Goal: Task Accomplishment & Management: Manage account settings

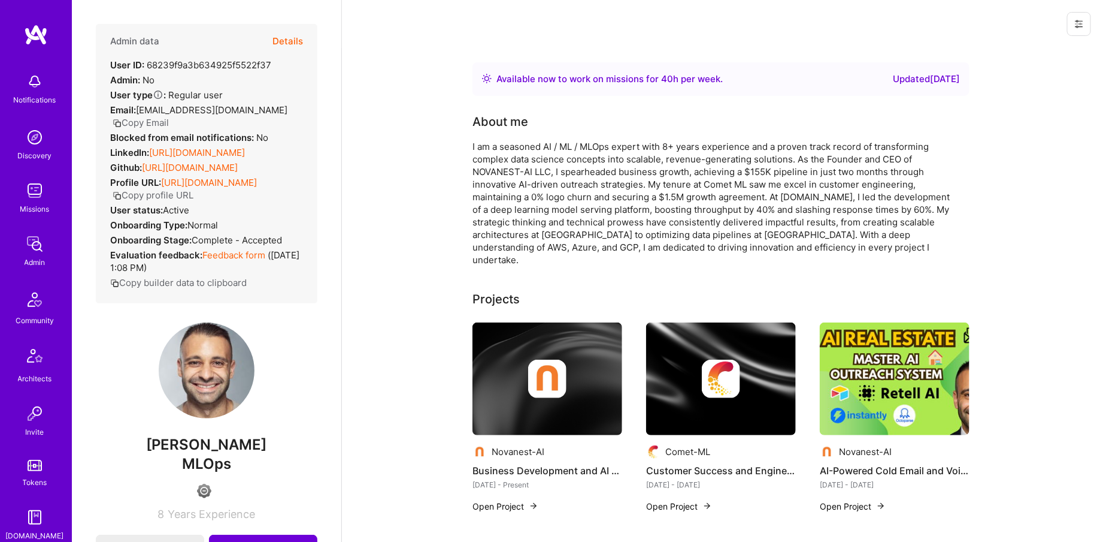
click at [285, 38] on button "Details" at bounding box center [288, 41] width 31 height 35
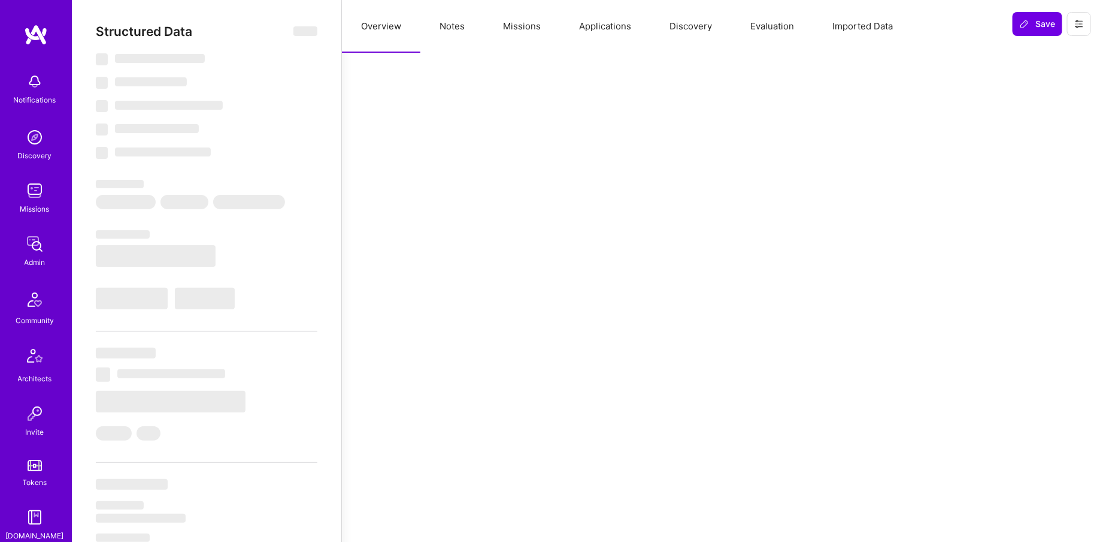
select select "Right Now"
select select "4"
select select "6"
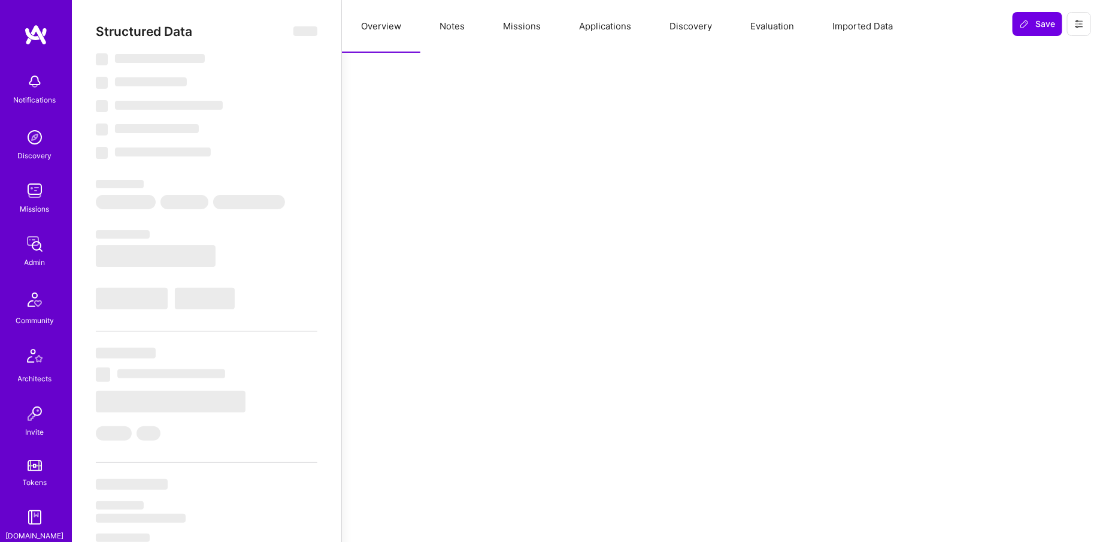
select select "US"
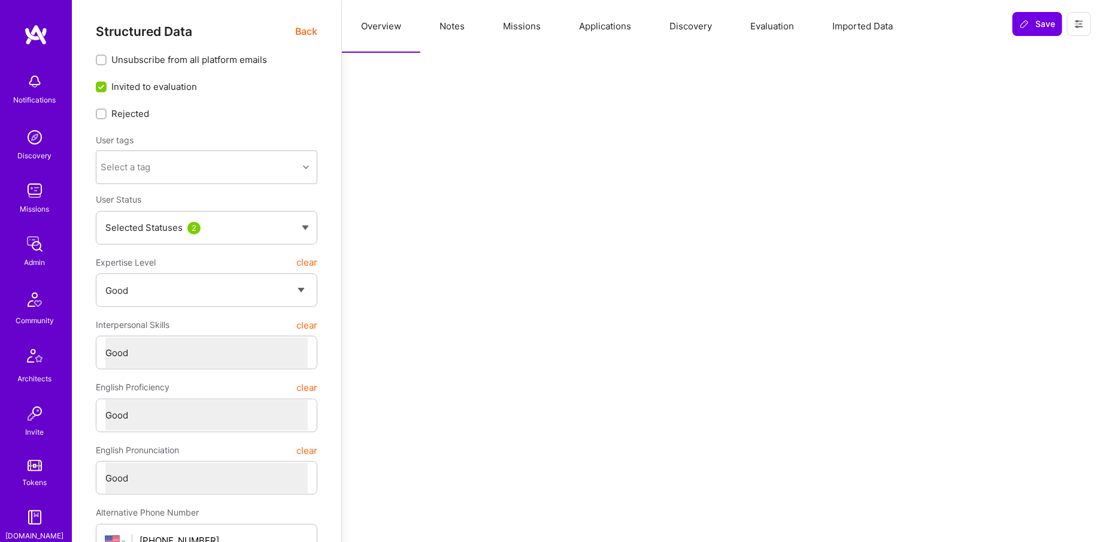
click at [518, 20] on button "Missions" at bounding box center [522, 26] width 76 height 53
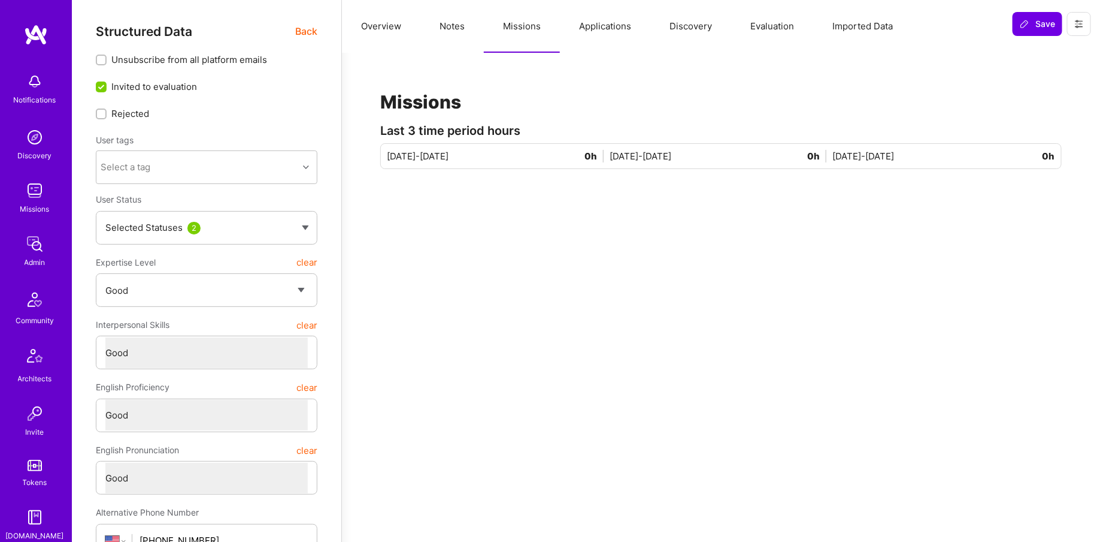
click at [391, 28] on button "Overview" at bounding box center [381, 26] width 78 height 53
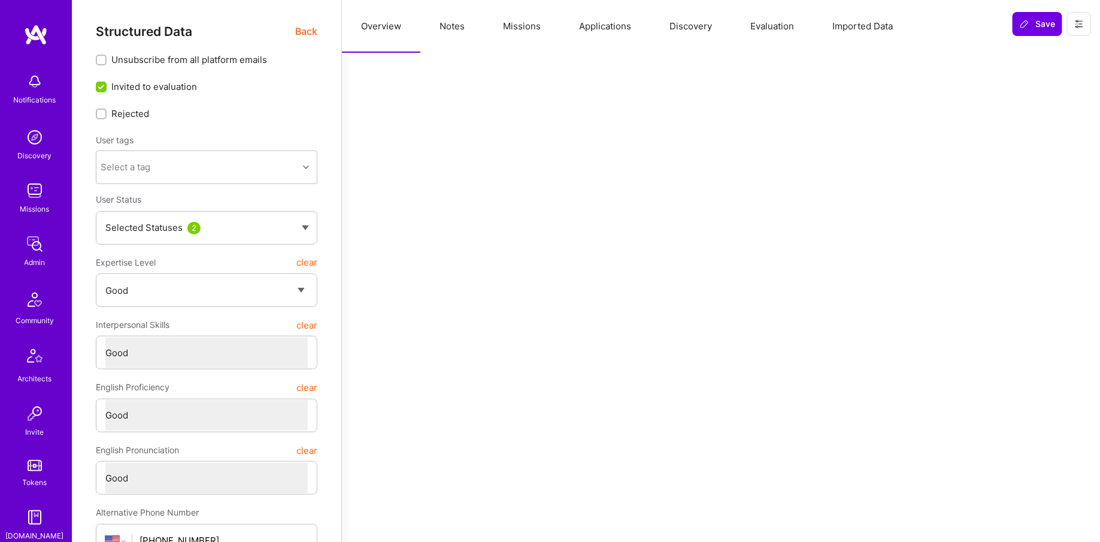
click at [26, 219] on div "Notifications Discovery Missions Admin Community Architects Invite Tokens A.Gui…" at bounding box center [36, 383] width 72 height 633
click at [30, 241] on img at bounding box center [35, 244] width 24 height 24
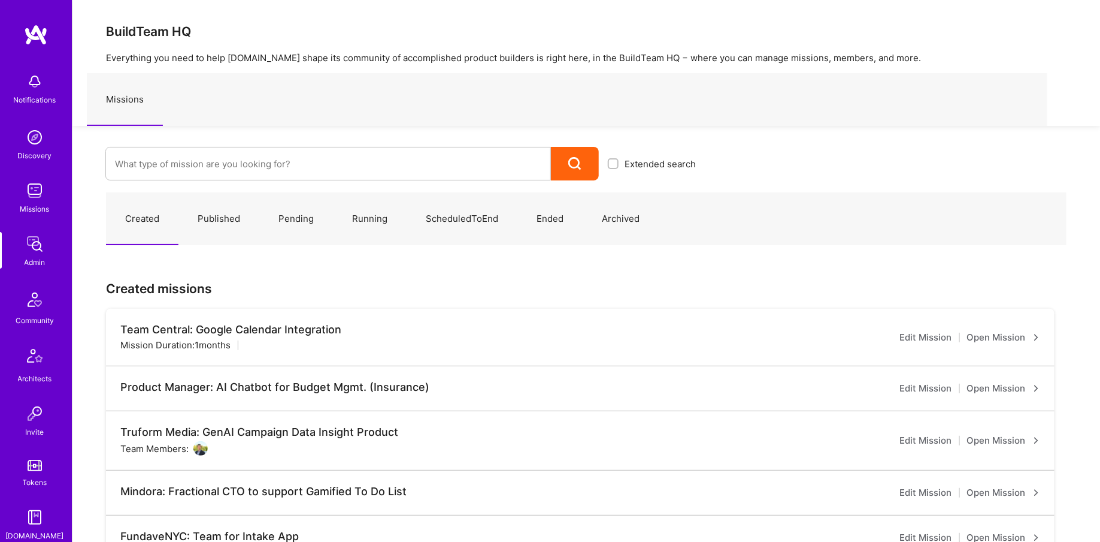
click at [301, 141] on div "Extended search" at bounding box center [388, 153] width 633 height 55
click at [292, 149] on input at bounding box center [328, 164] width 427 height 31
type input "Aldea"
click at [292, 199] on link "Aldea: Transforming Behavior Change Through AI-Driven Coaching ( Running )" at bounding box center [405, 203] width 600 height 31
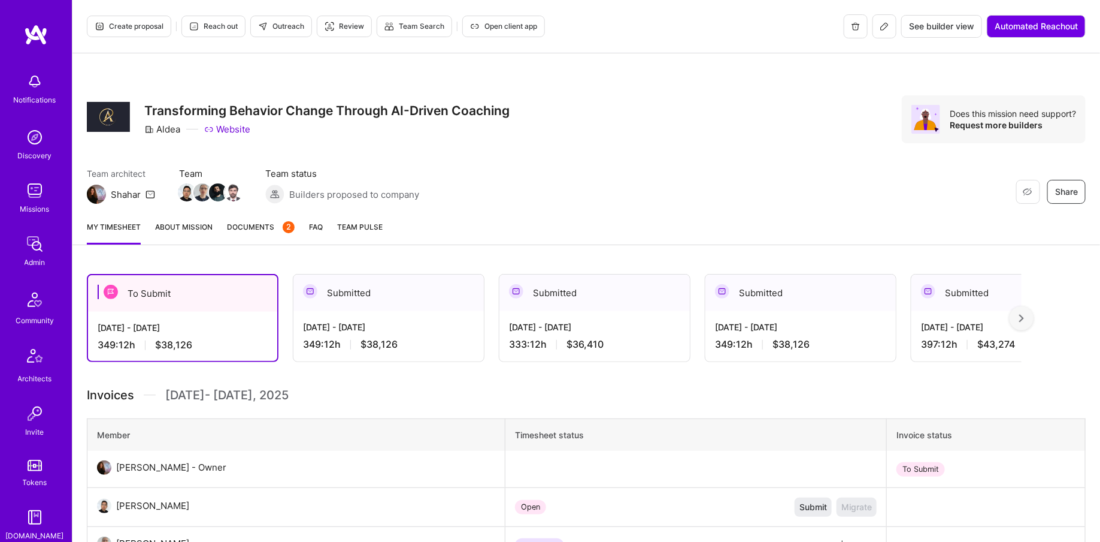
click at [880, 28] on icon at bounding box center [885, 27] width 10 height 10
click at [234, 191] on img at bounding box center [234, 192] width 18 height 18
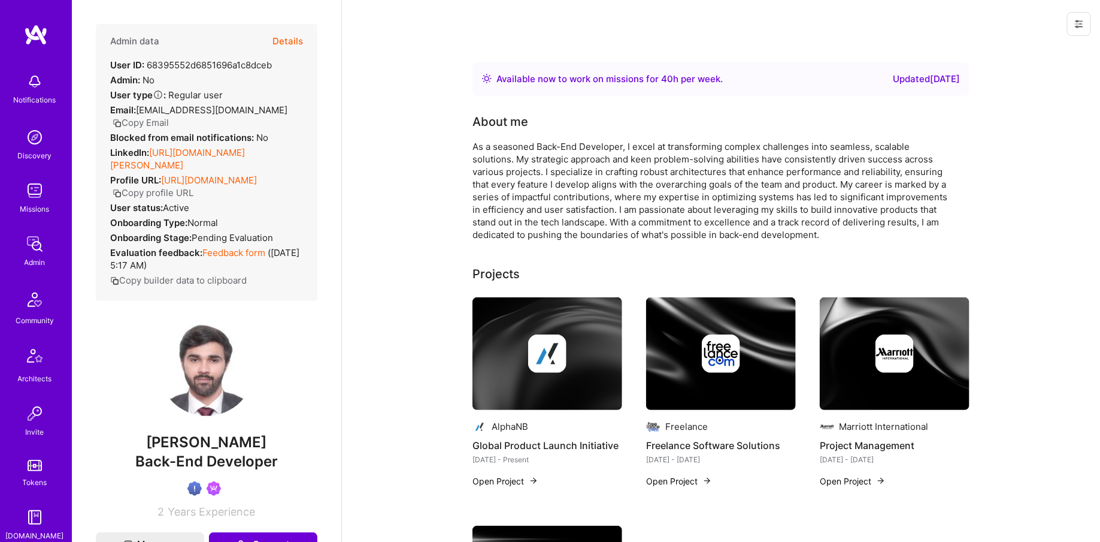
click at [291, 43] on button "Details" at bounding box center [288, 41] width 31 height 35
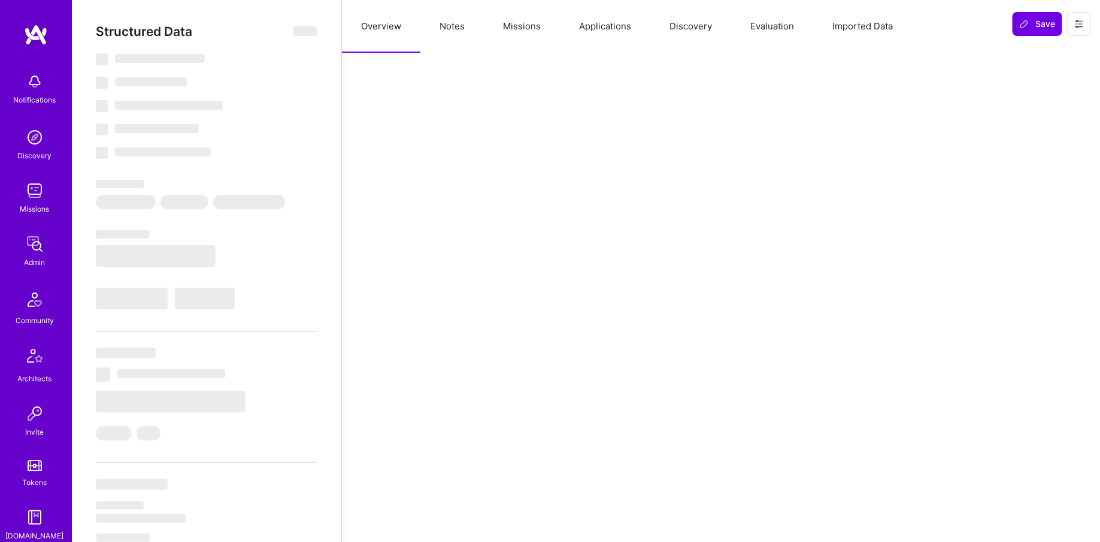
select select "Right Now"
select select "Verified"
select select "US"
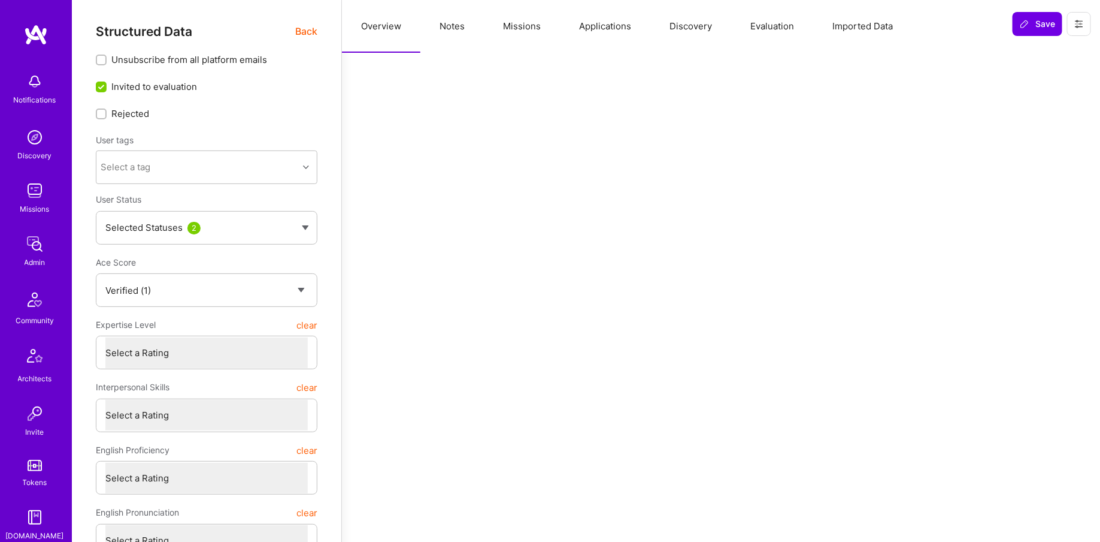
click at [504, 31] on button "Missions" at bounding box center [522, 26] width 76 height 53
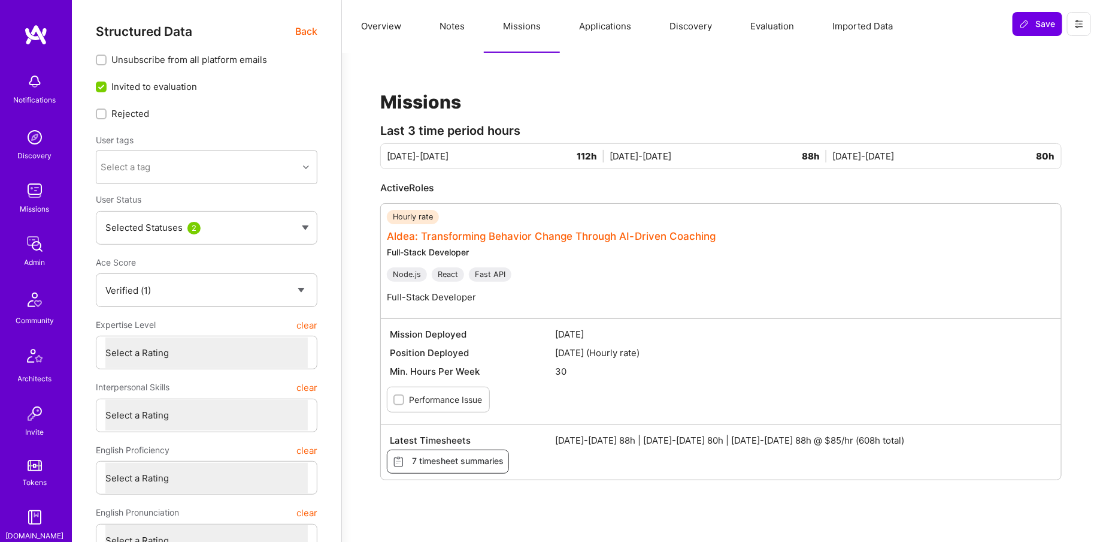
click at [445, 236] on link "Aldea: Transforming Behavior Change Through AI-Driven Coaching" at bounding box center [551, 236] width 329 height 12
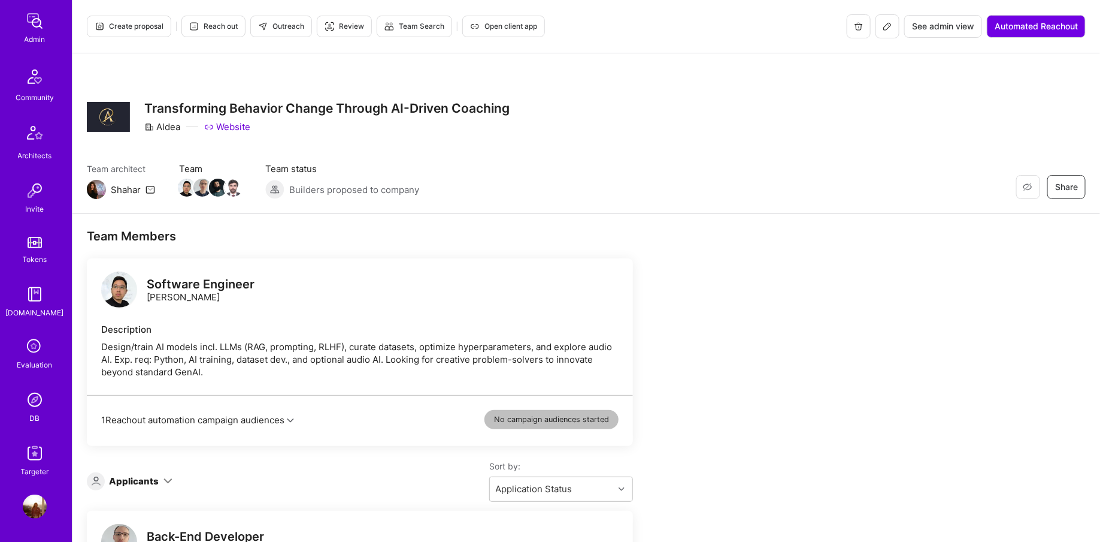
click at [114, 290] on img at bounding box center [119, 289] width 36 height 36
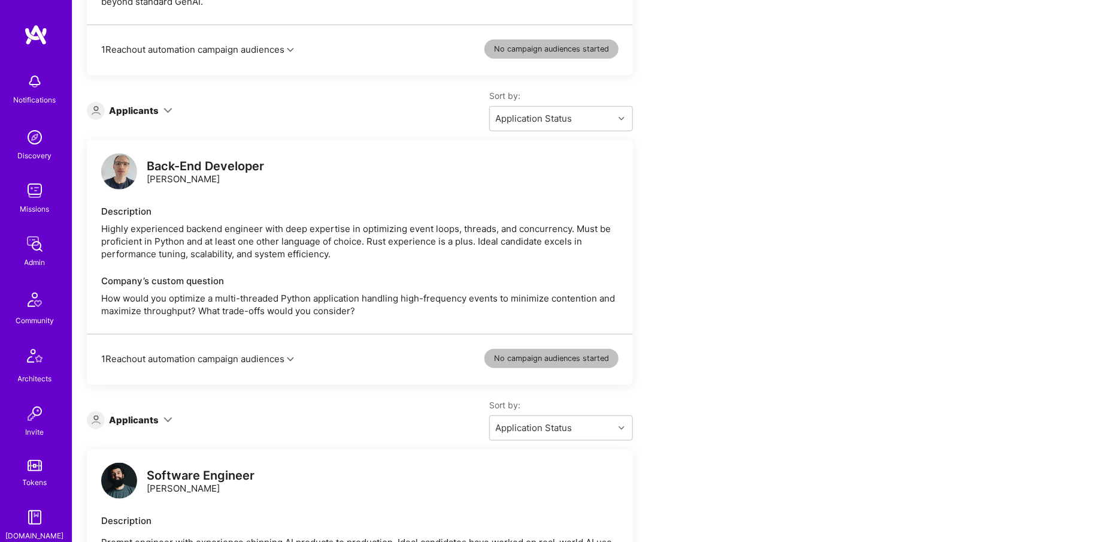
scroll to position [785, 0]
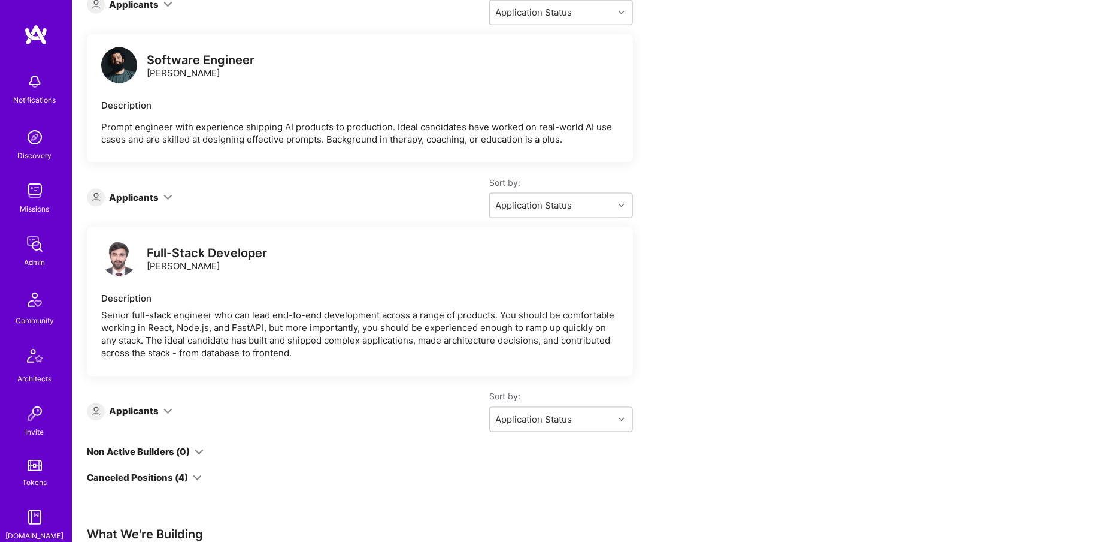
click at [110, 261] on img at bounding box center [119, 258] width 36 height 36
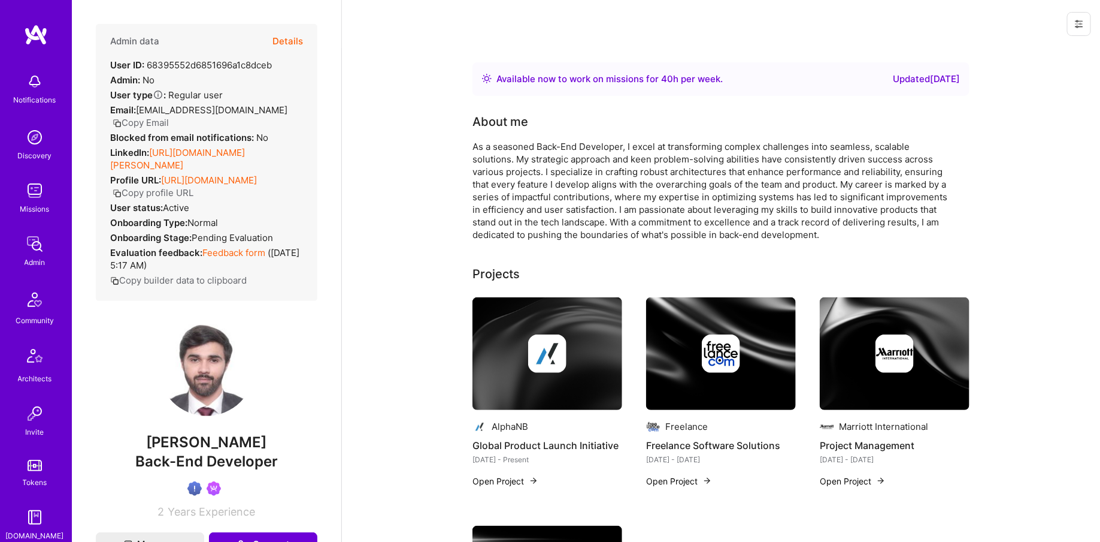
click at [312, 27] on div "Admin data Details User ID: 68395552d6851696a1c8dceb Admin: No User type Regula…" at bounding box center [207, 162] width 222 height 277
click at [292, 43] on button "Details" at bounding box center [288, 41] width 31 height 35
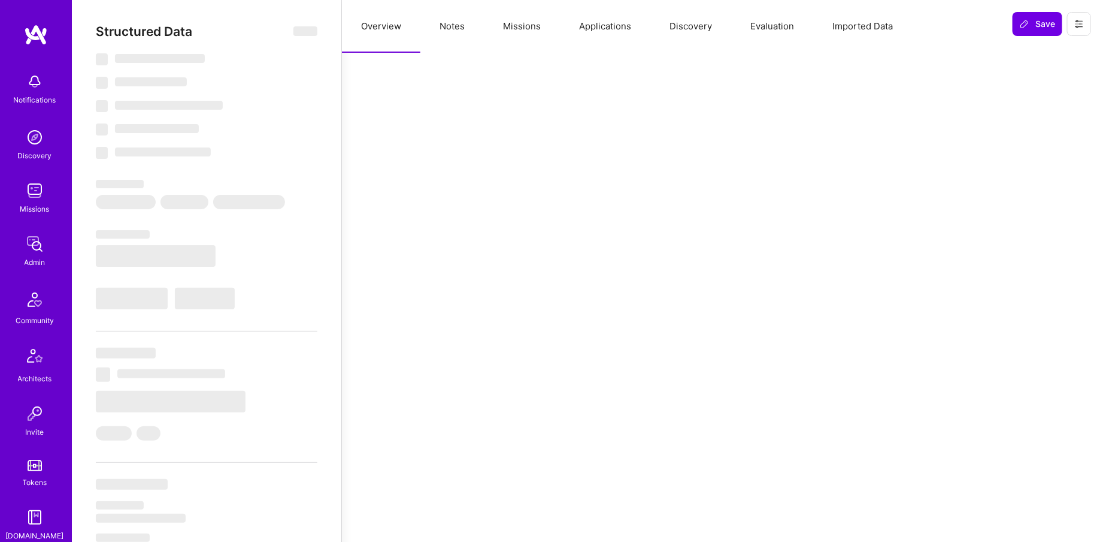
type textarea "x"
select select "Right Now"
select select "Verified"
select select "US"
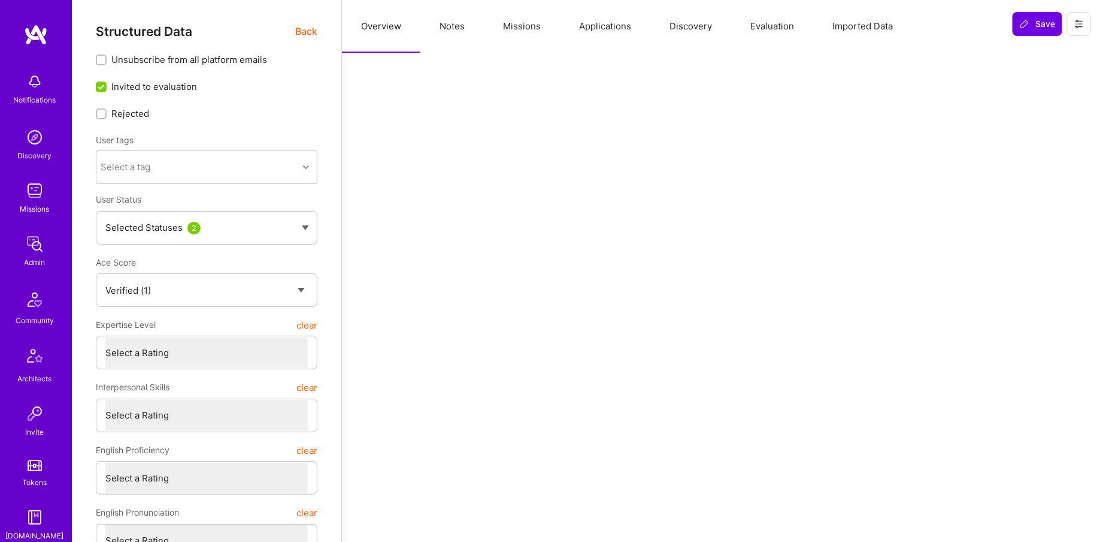
click at [517, 26] on button "Missions" at bounding box center [522, 26] width 76 height 53
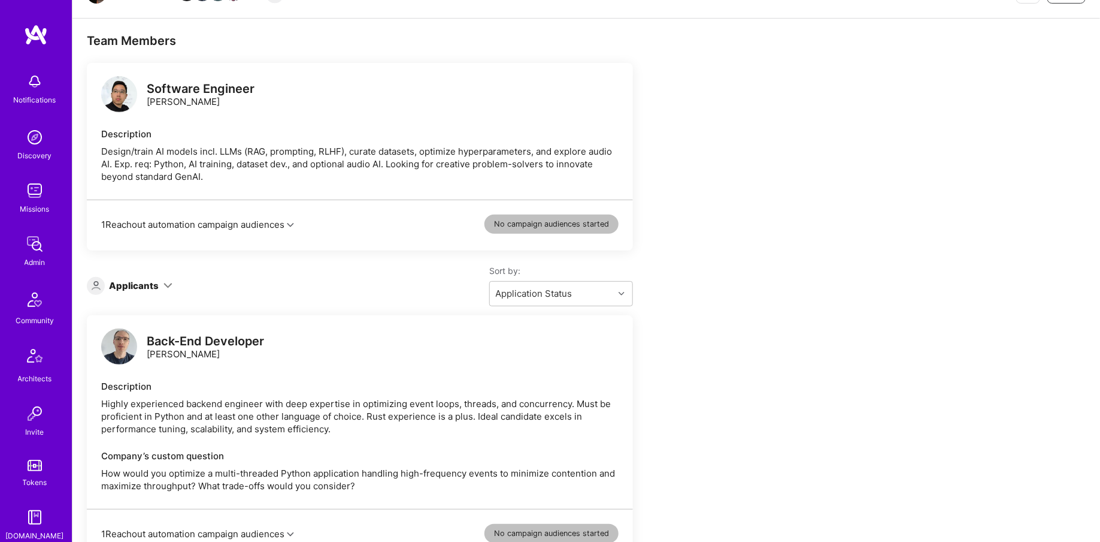
scroll to position [202, 0]
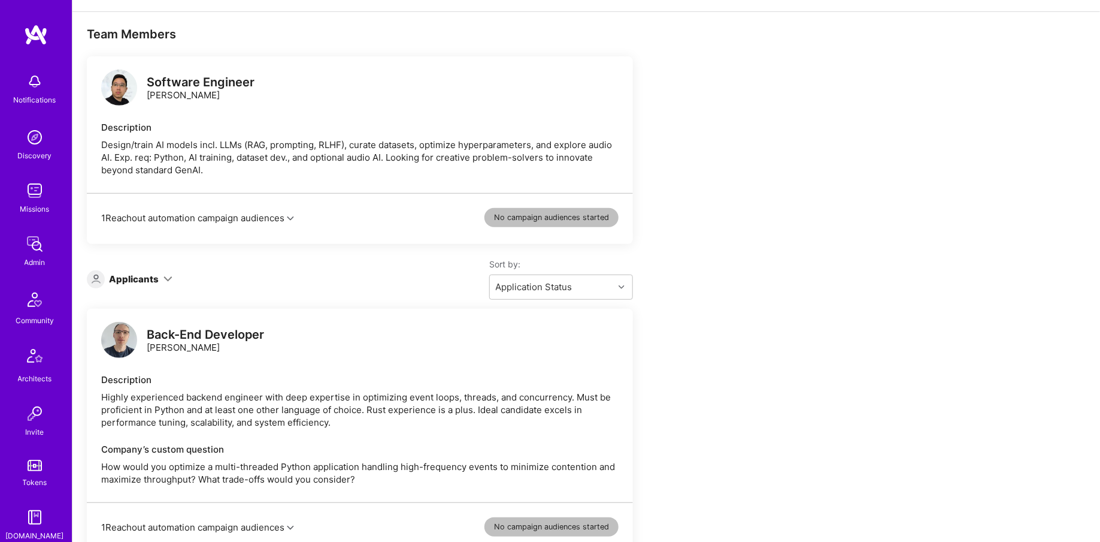
click at [125, 82] on img at bounding box center [119, 87] width 36 height 36
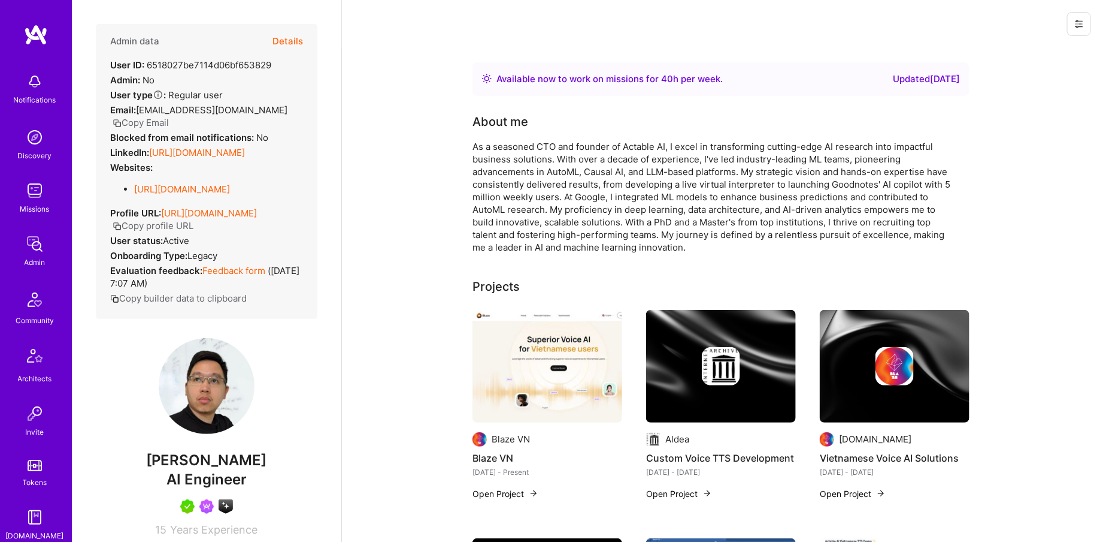
click at [169, 116] on button "Copy Email" at bounding box center [141, 122] width 56 height 13
click at [285, 49] on button "Details" at bounding box center [288, 41] width 31 height 35
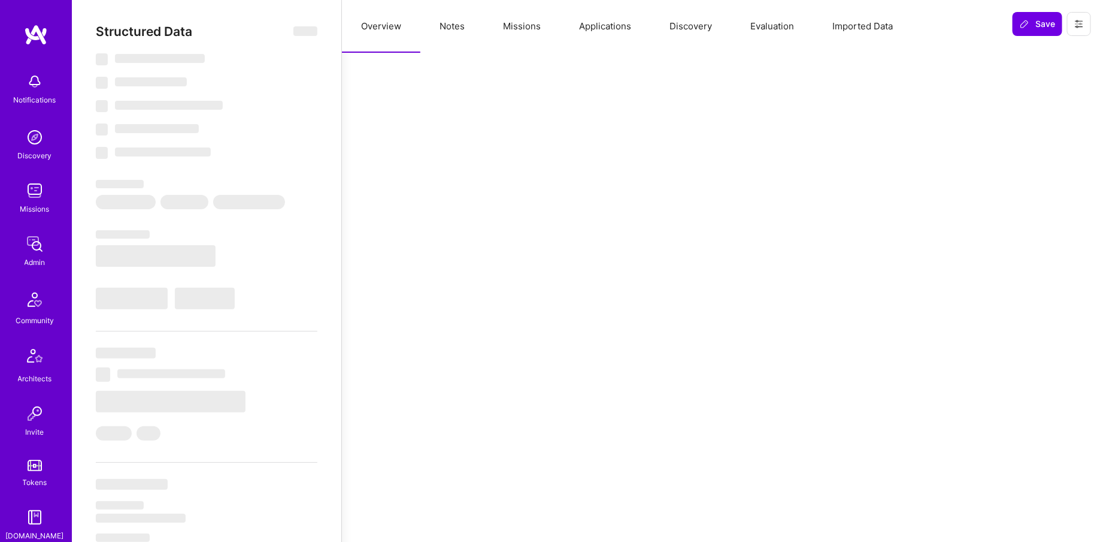
click at [525, 37] on button "Missions" at bounding box center [522, 26] width 76 height 53
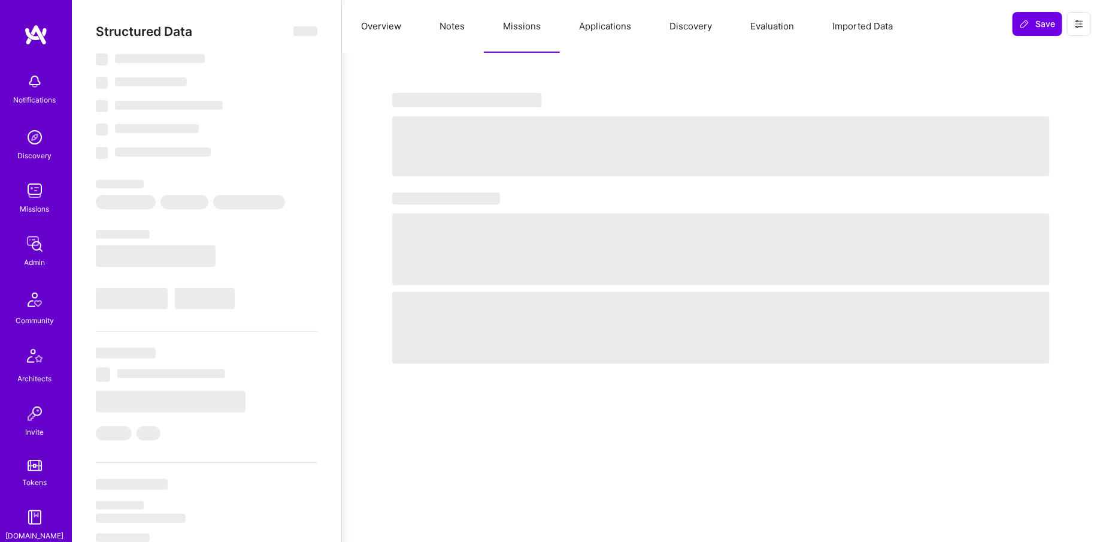
type textarea "x"
select select "Right Now"
select select "7"
select select "4"
select select "7"
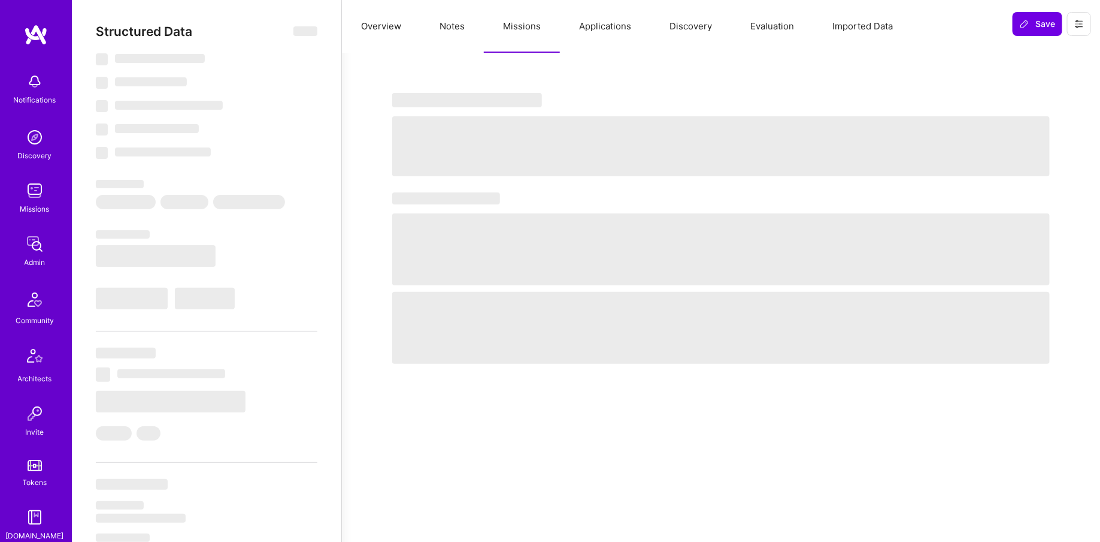
select select "6"
select select "GB"
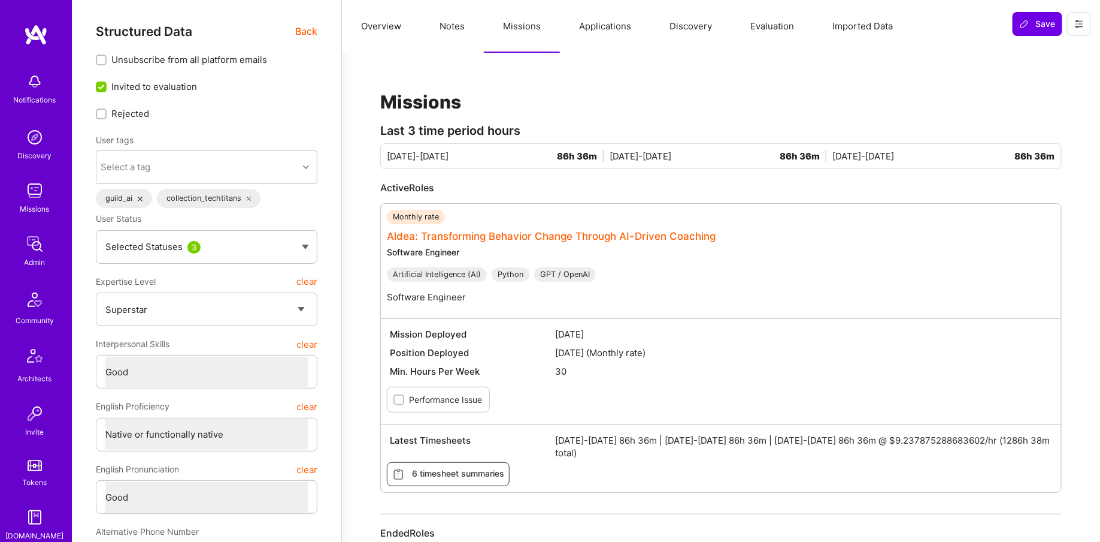
click at [430, 234] on link "Aldea: Transforming Behavior Change Through AI-Driven Coaching" at bounding box center [551, 236] width 329 height 12
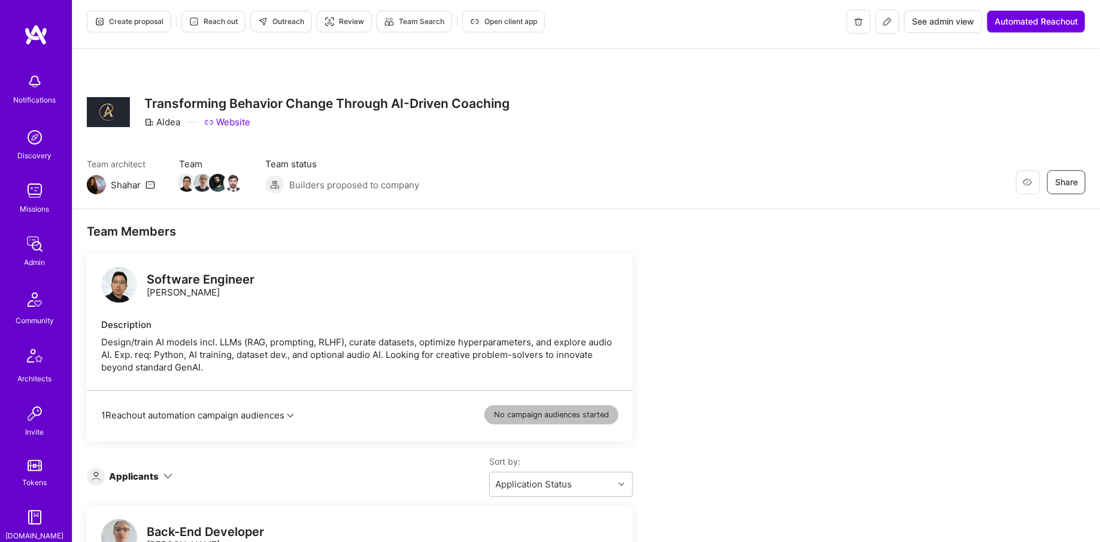
scroll to position [6, 0]
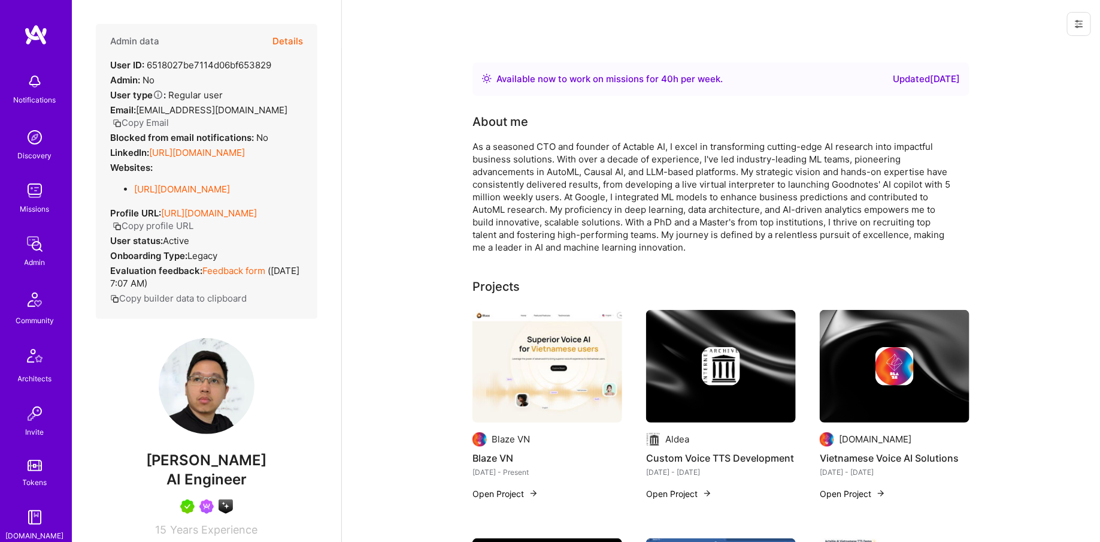
click at [297, 46] on button "Details" at bounding box center [288, 41] width 31 height 35
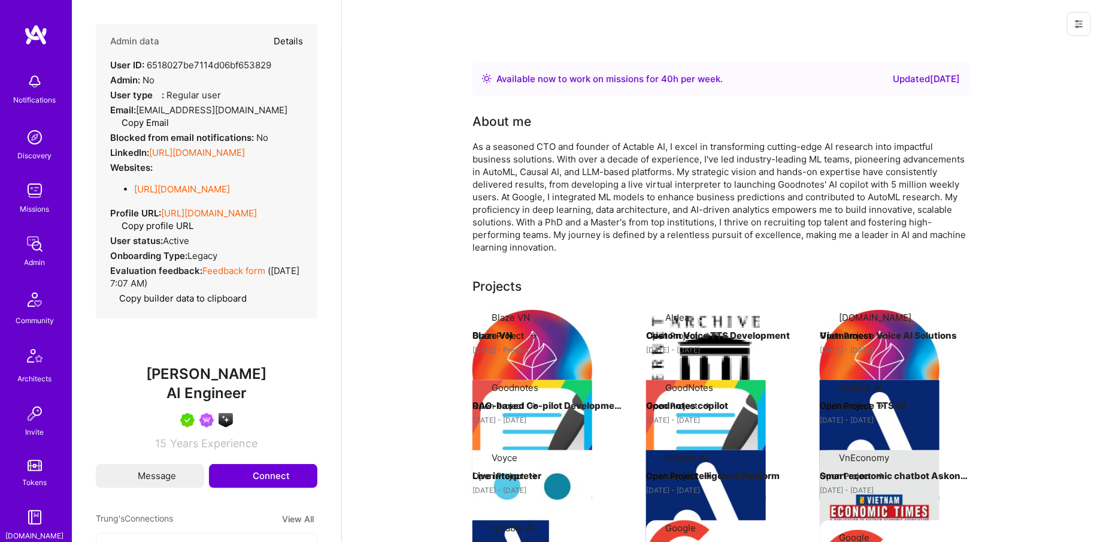
type textarea "x"
select select "7"
select select "4"
select select "7"
select select "6"
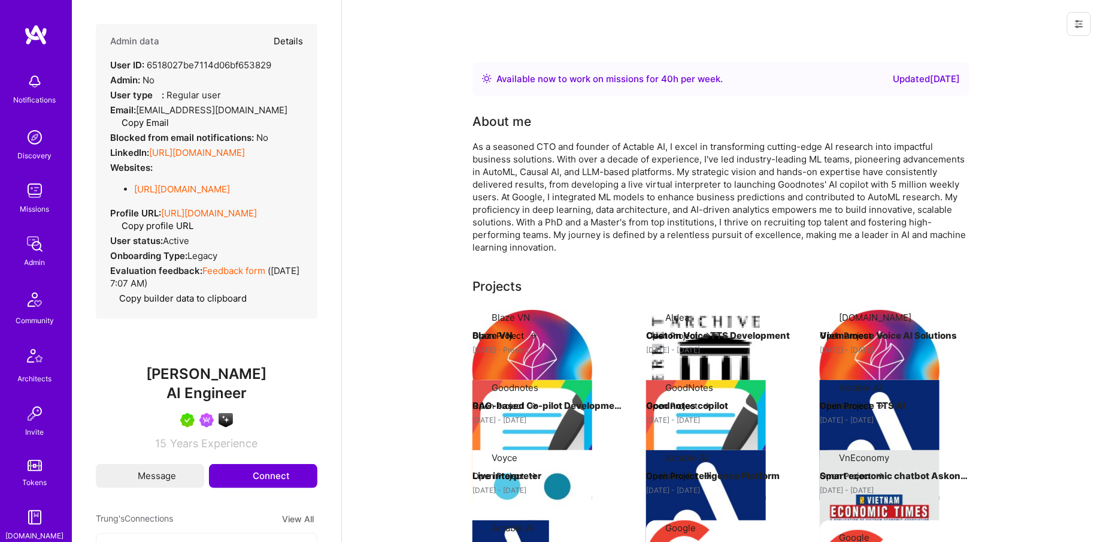
select select "GB"
select select "Right Now"
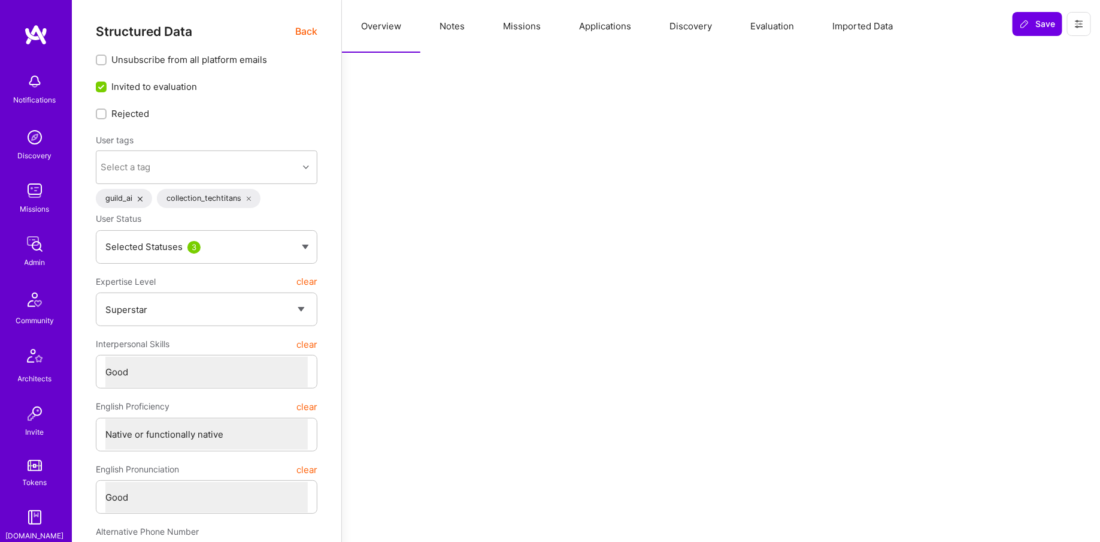
click at [543, 30] on button "Missions" at bounding box center [522, 26] width 76 height 53
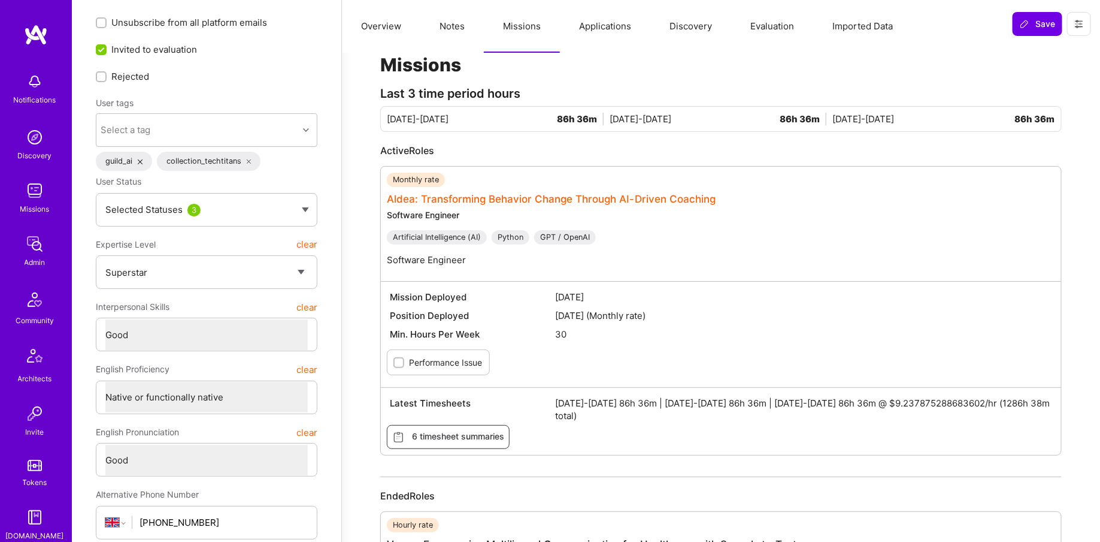
scroll to position [28, 0]
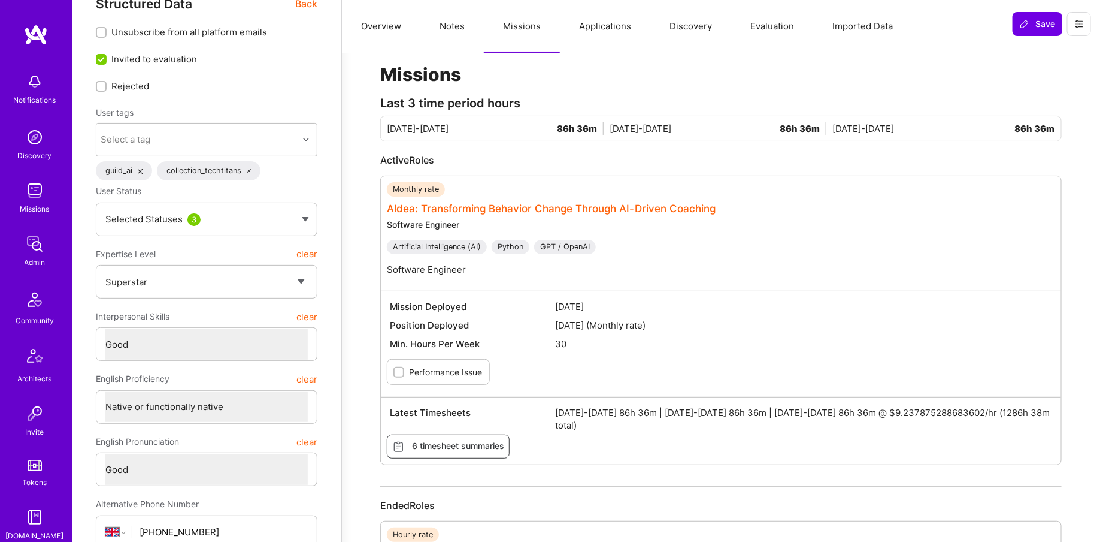
click at [488, 207] on link "Aldea: Transforming Behavior Change Through AI-Driven Coaching" at bounding box center [551, 208] width 329 height 12
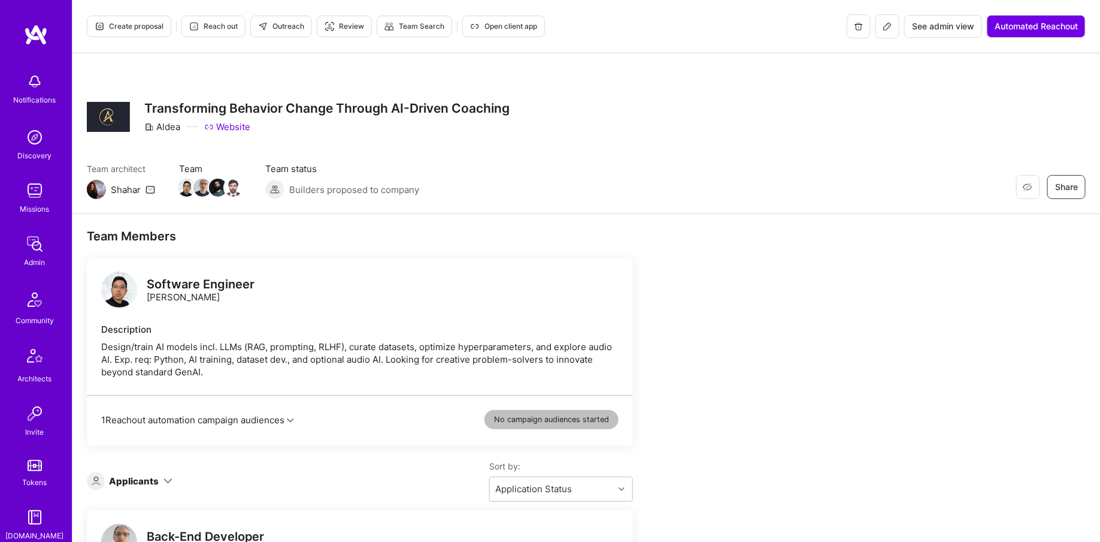
click at [890, 35] on button at bounding box center [888, 26] width 24 height 24
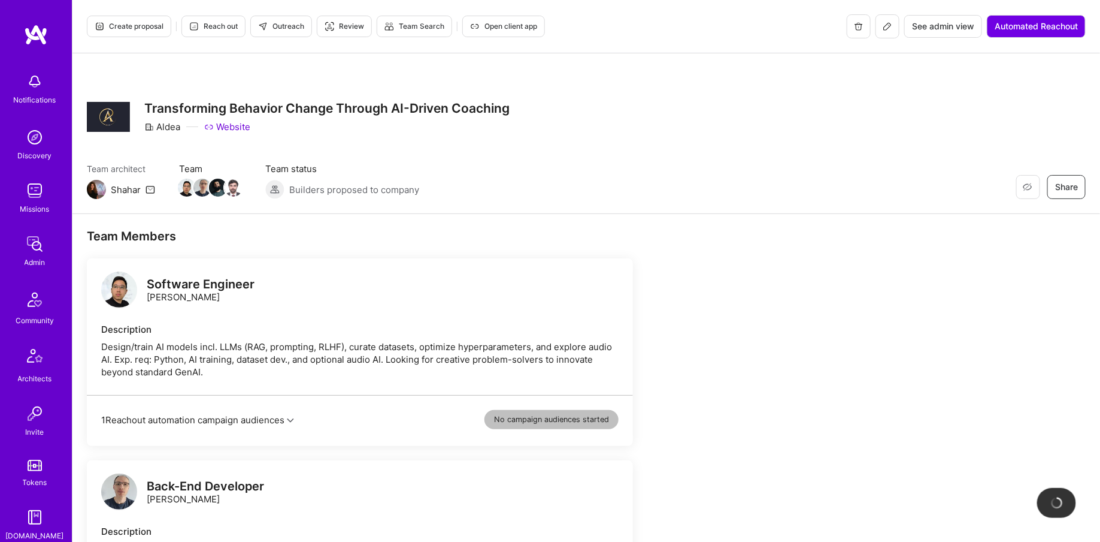
click at [954, 24] on span "See admin view" at bounding box center [943, 26] width 62 height 12
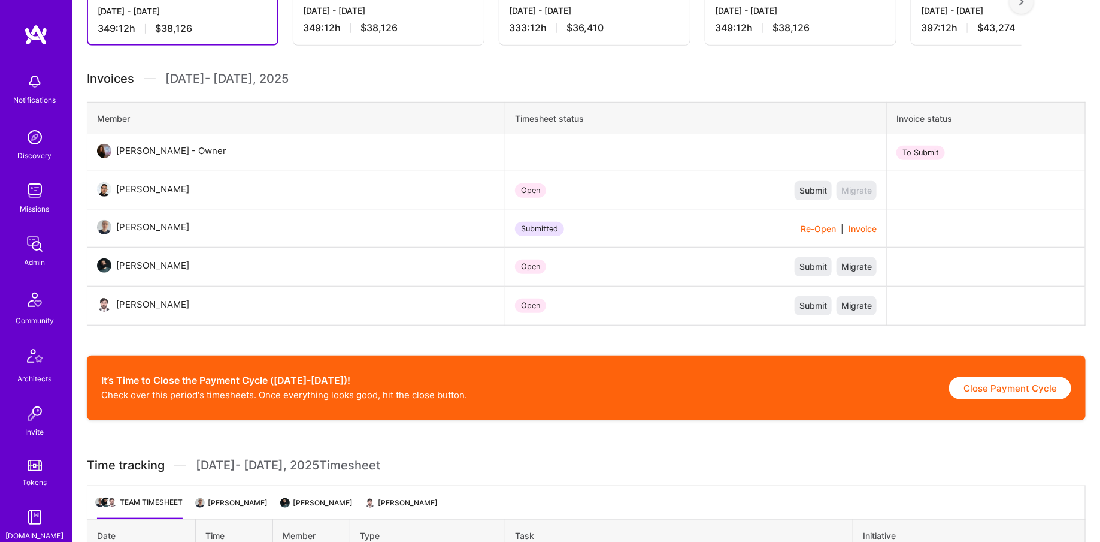
scroll to position [506, 0]
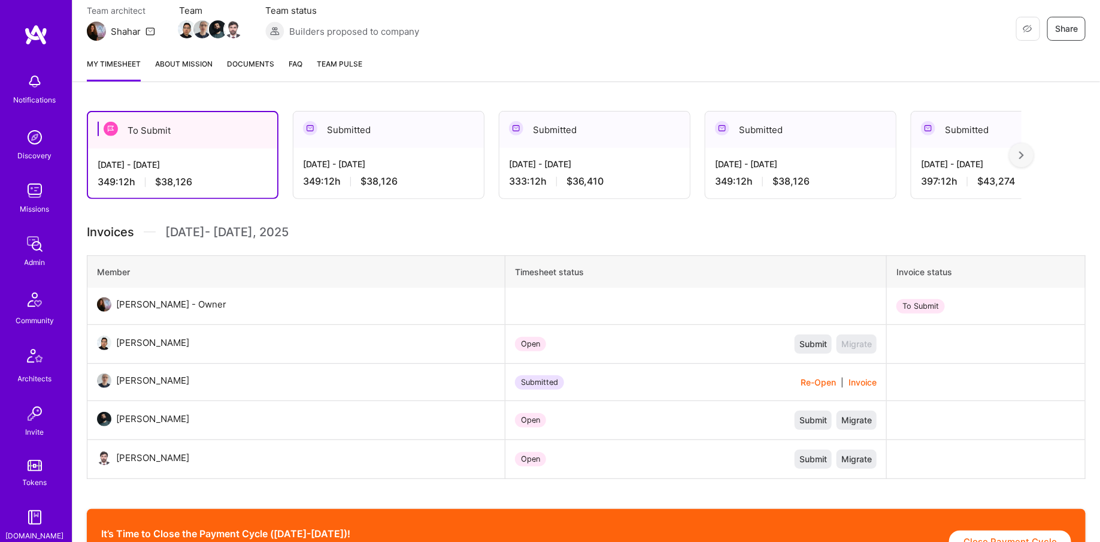
click at [336, 135] on div "Submitted" at bounding box center [389, 129] width 191 height 37
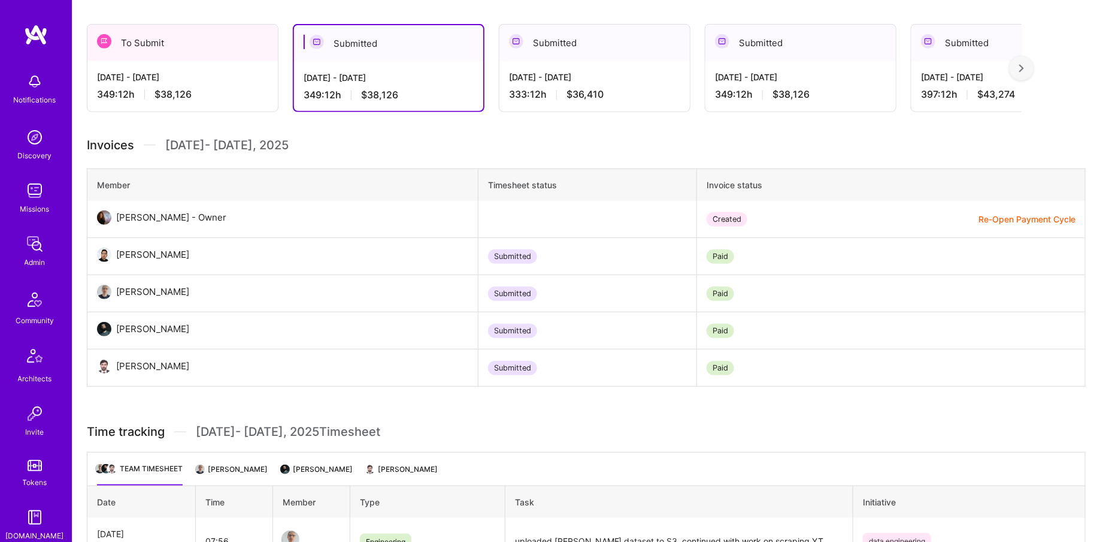
scroll to position [256, 0]
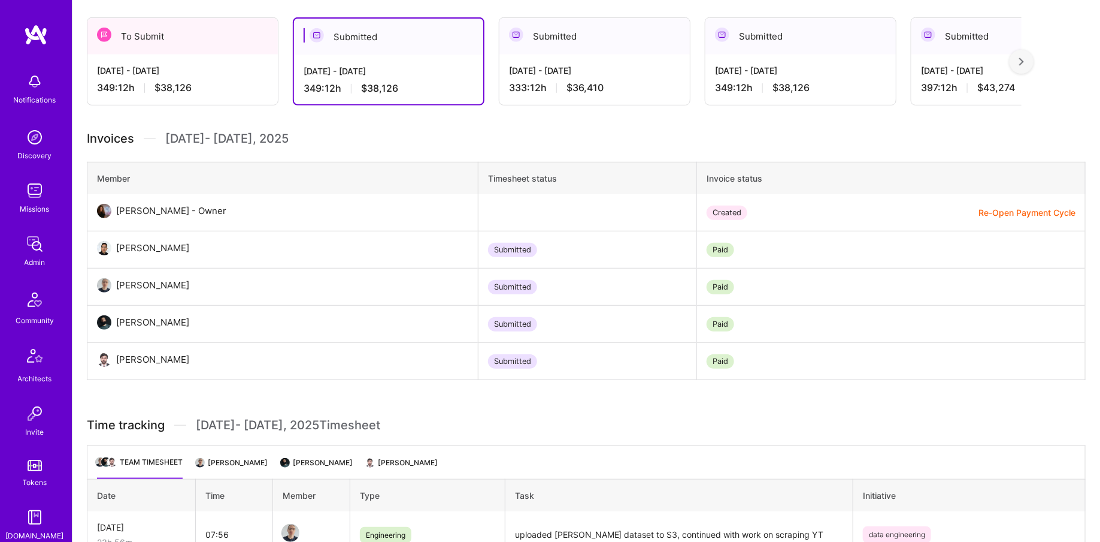
click at [525, 76] on div "[DATE] - [DATE] 333:12 h $36,410" at bounding box center [595, 79] width 191 height 49
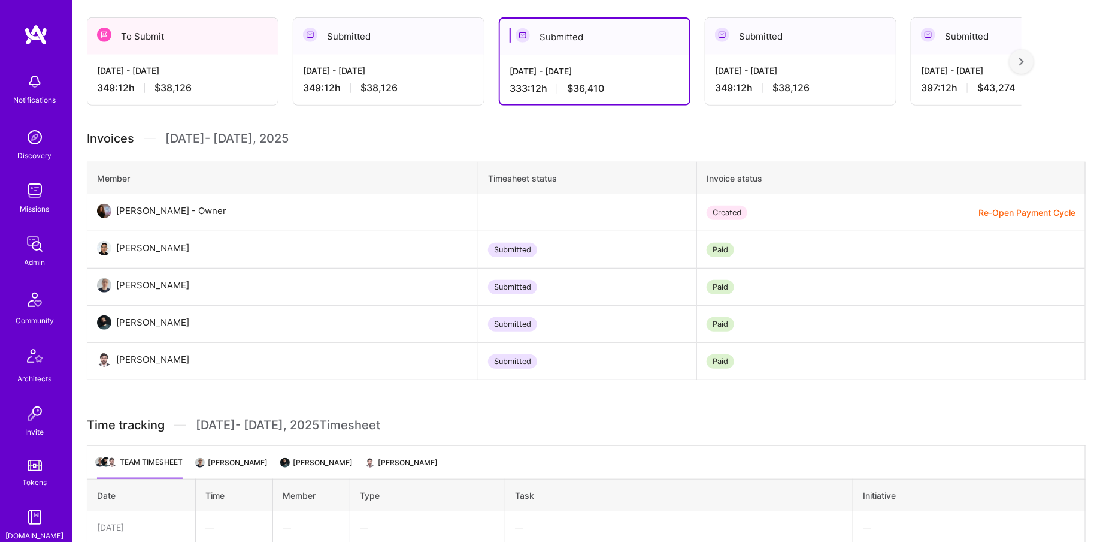
click at [757, 50] on div "Submitted" at bounding box center [801, 36] width 191 height 37
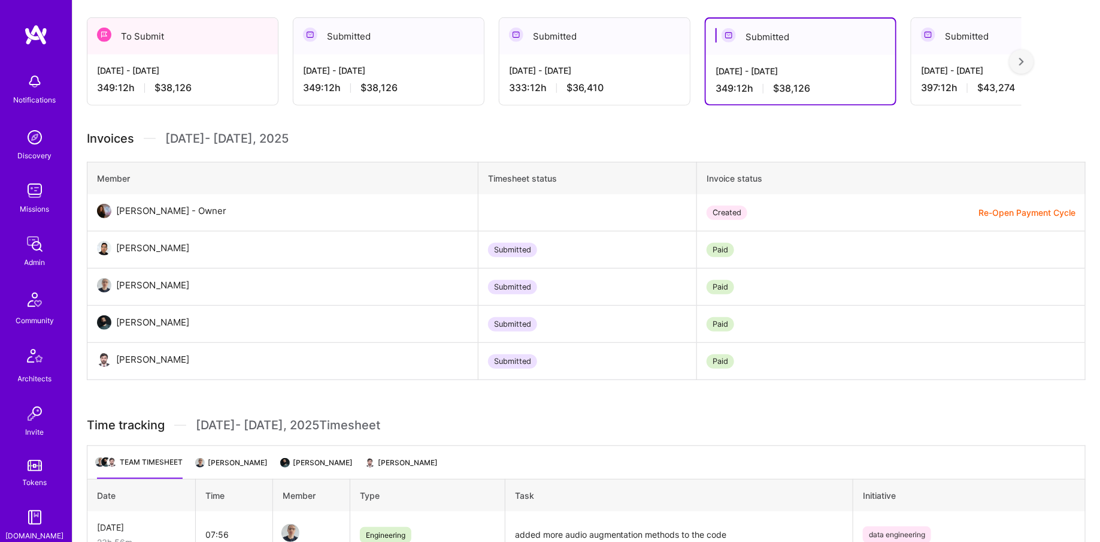
click at [947, 82] on div "397:12 h $43,274" at bounding box center [1006, 87] width 171 height 13
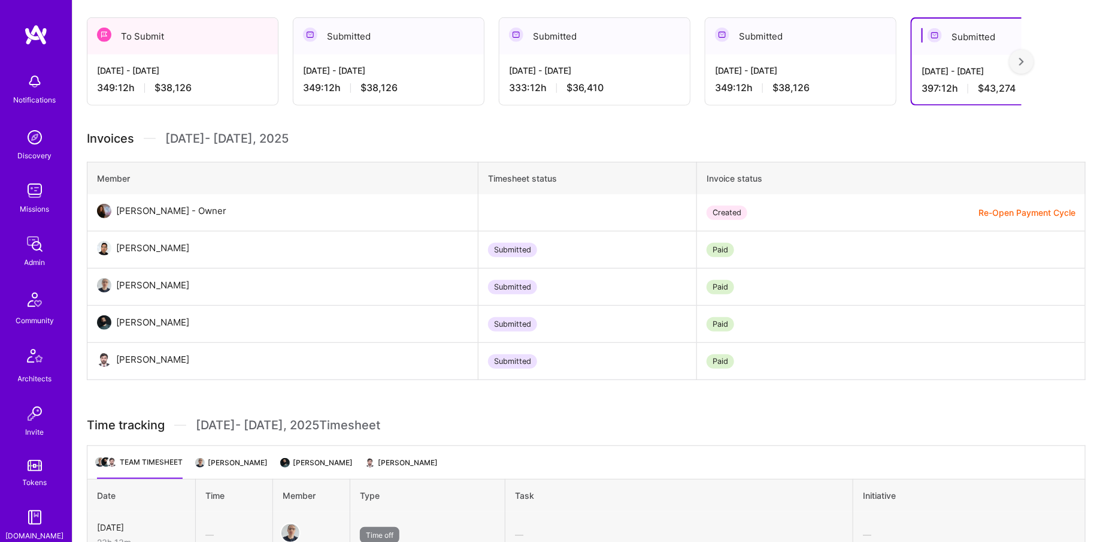
scroll to position [256, 0]
click at [1027, 58] on div at bounding box center [1022, 62] width 24 height 24
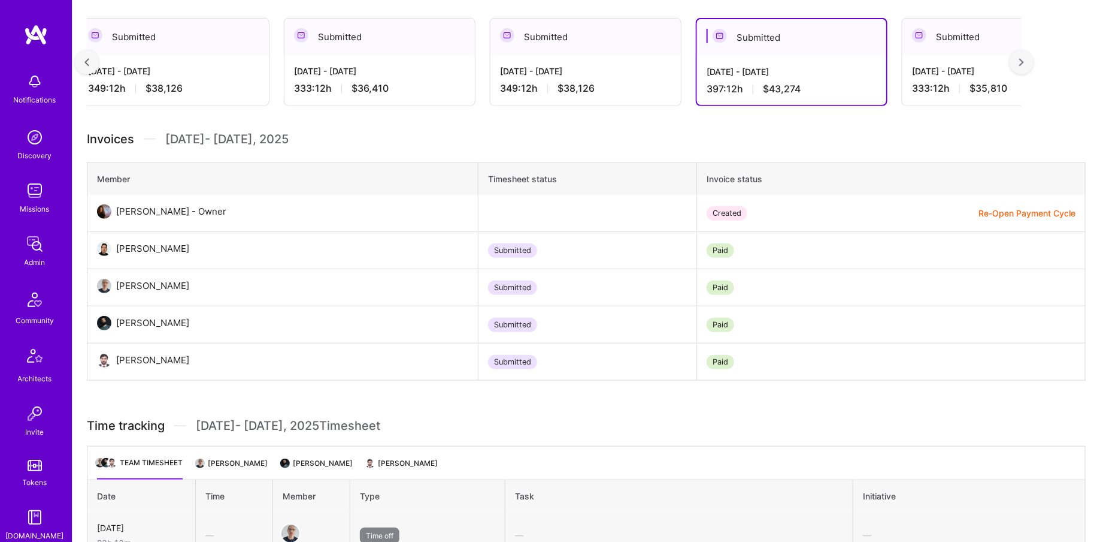
scroll to position [0, 219]
click at [912, 82] on div "333:12 h $35,810" at bounding box center [993, 88] width 171 height 13
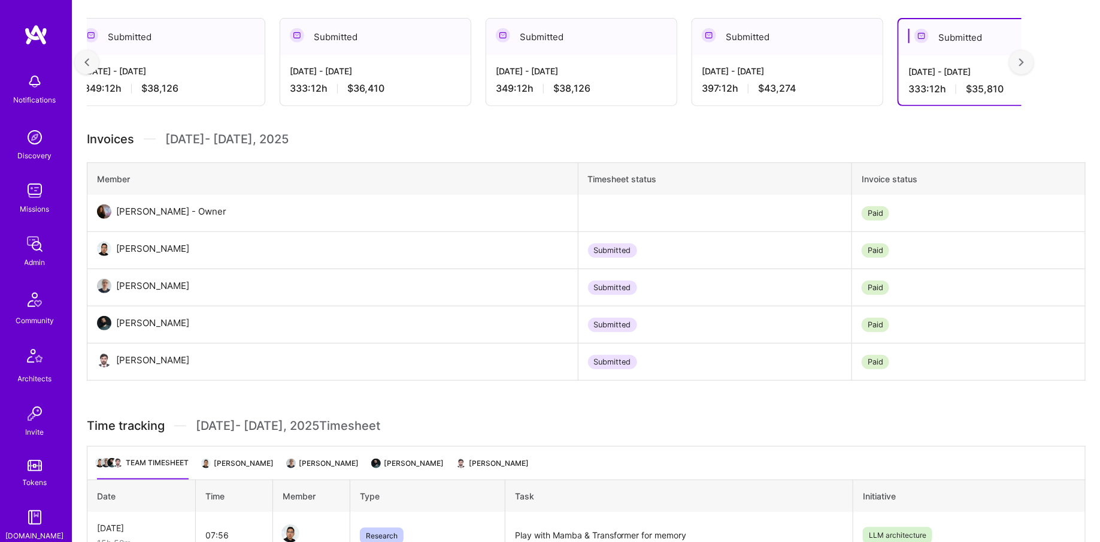
click at [99, 361] on img at bounding box center [104, 360] width 14 height 14
click at [107, 360] on img at bounding box center [104, 360] width 14 height 14
click at [183, 100] on div "[DATE] - [DATE] 349:12 h $38,126" at bounding box center [169, 79] width 191 height 49
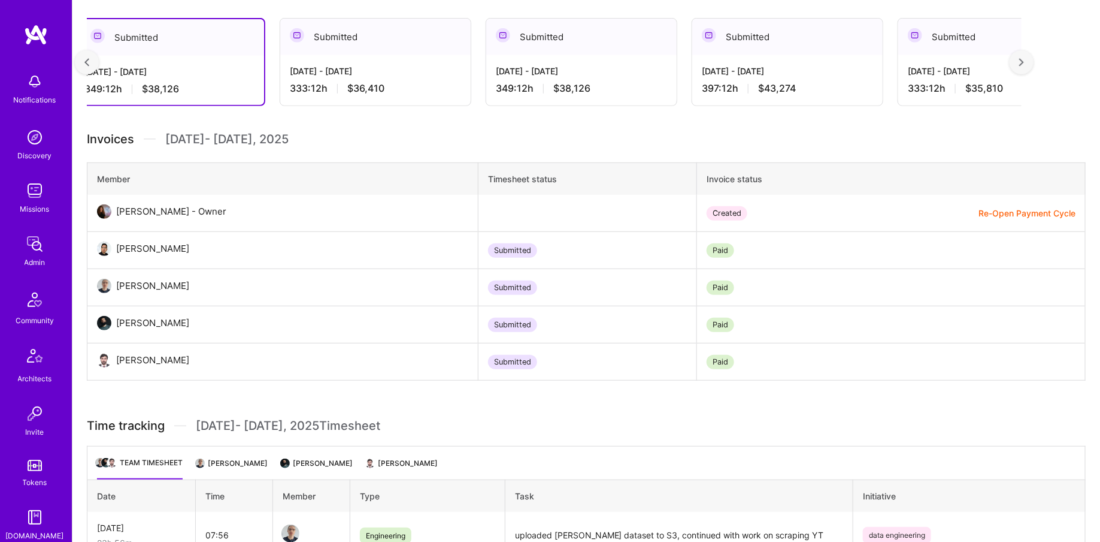
click at [85, 55] on div at bounding box center [87, 62] width 24 height 24
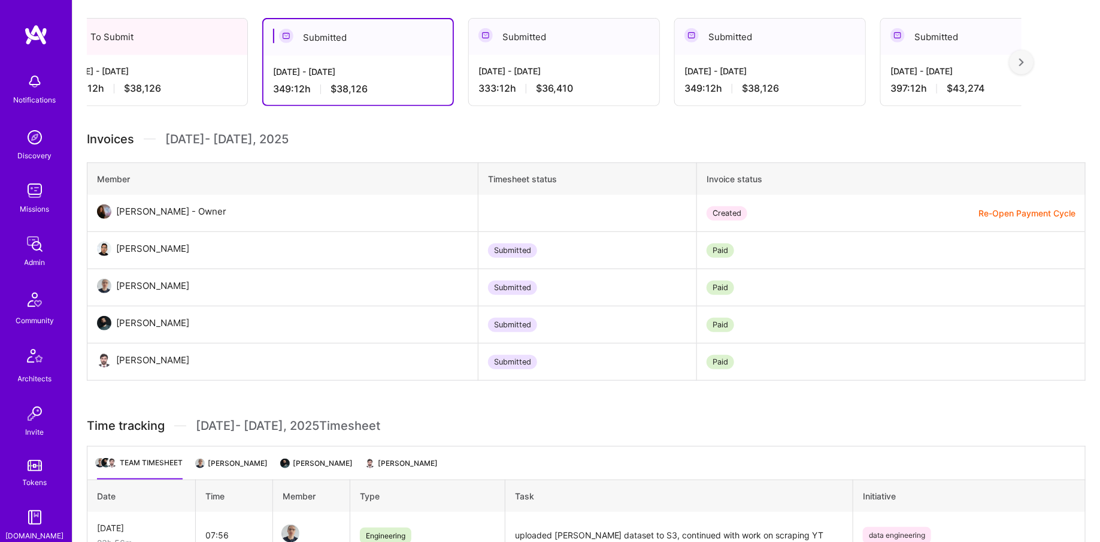
scroll to position [0, 0]
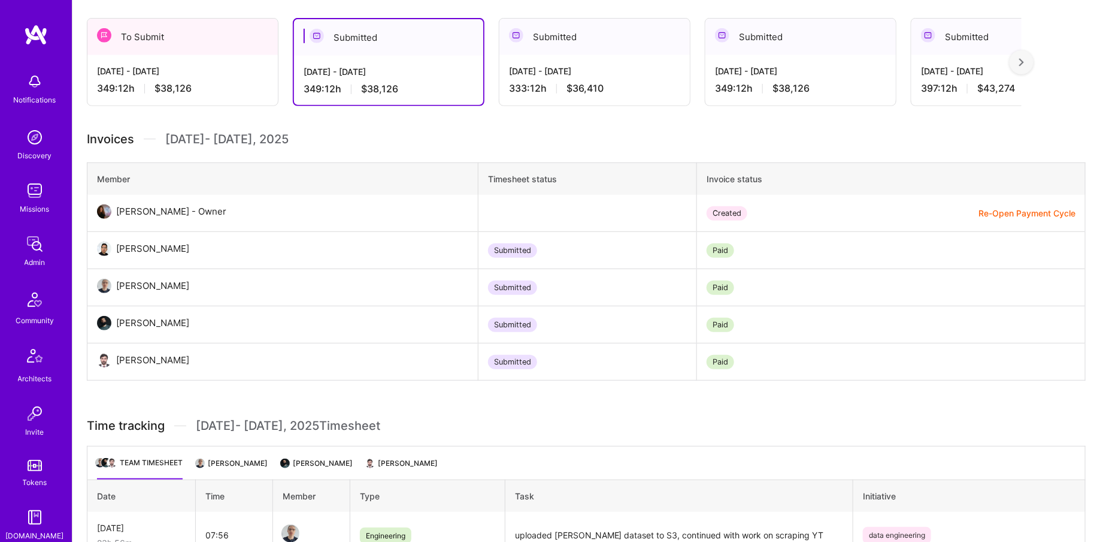
click at [135, 73] on div "[DATE] - [DATE]" at bounding box center [182, 71] width 171 height 13
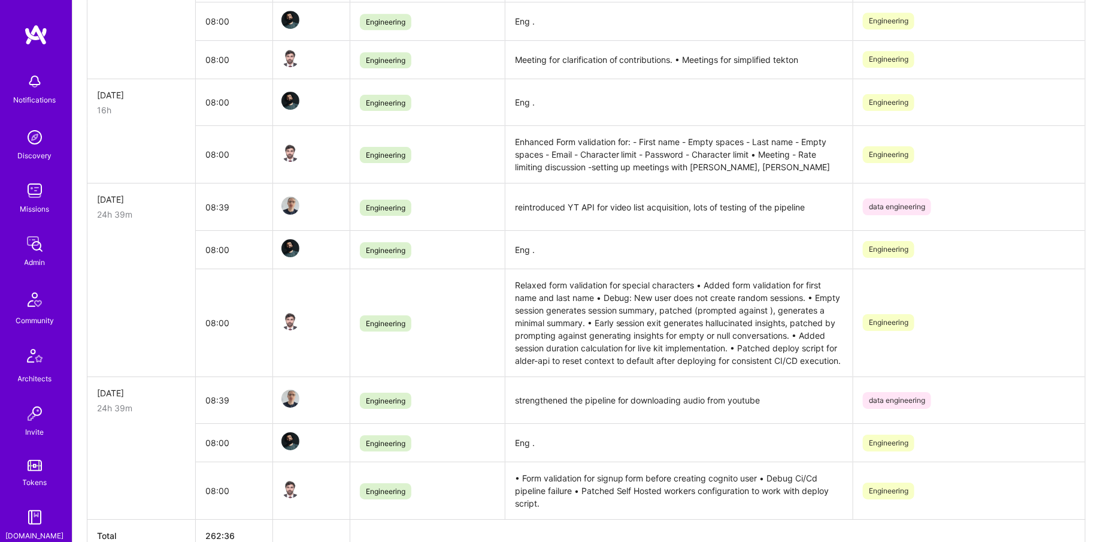
scroll to position [1937, 0]
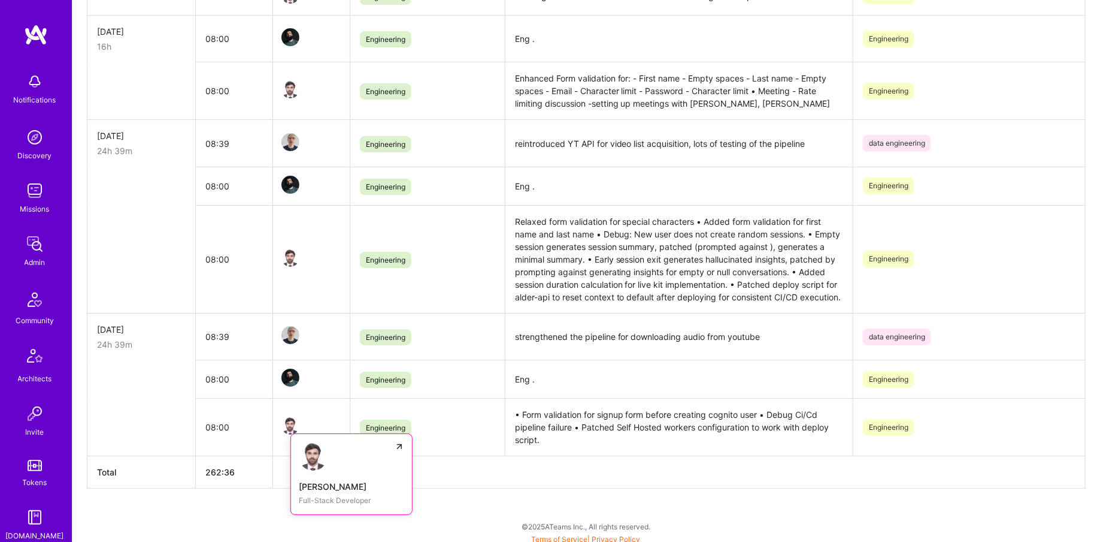
click at [288, 419] on img at bounding box center [291, 425] width 18 height 18
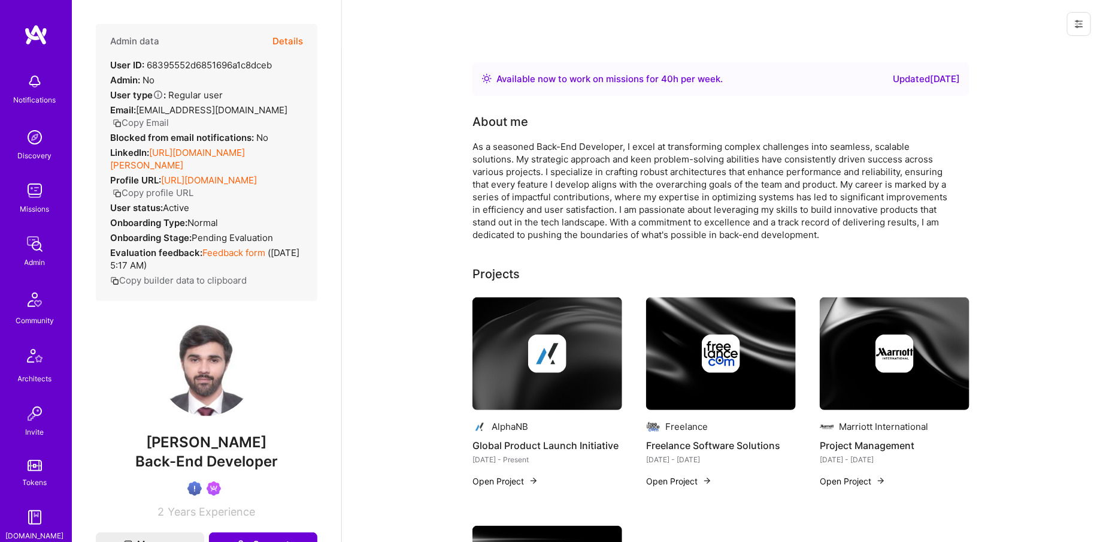
click at [301, 31] on button "Details" at bounding box center [288, 41] width 31 height 35
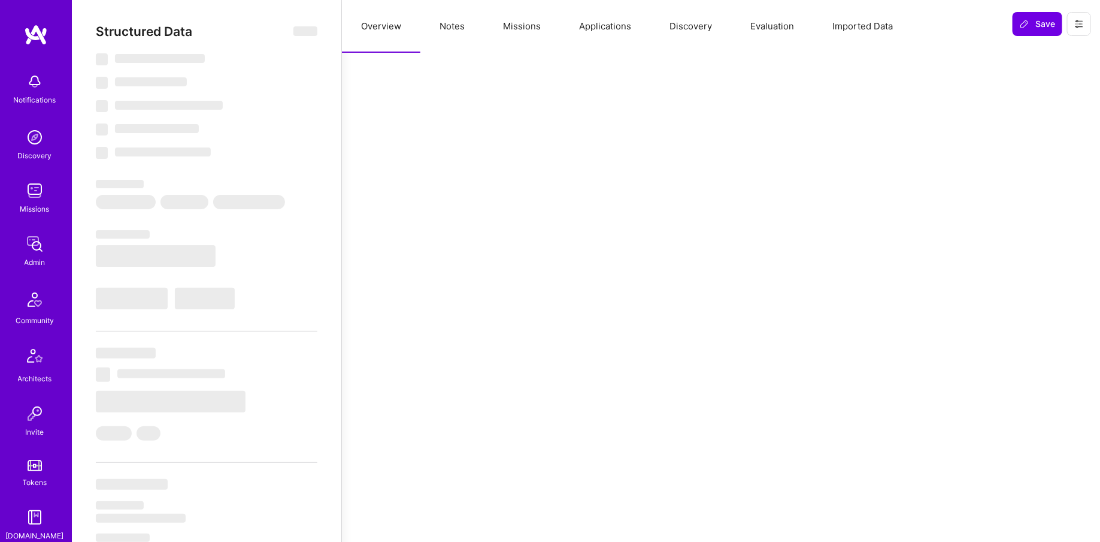
type textarea "x"
select select "Right Now"
select select "Verified"
select select "US"
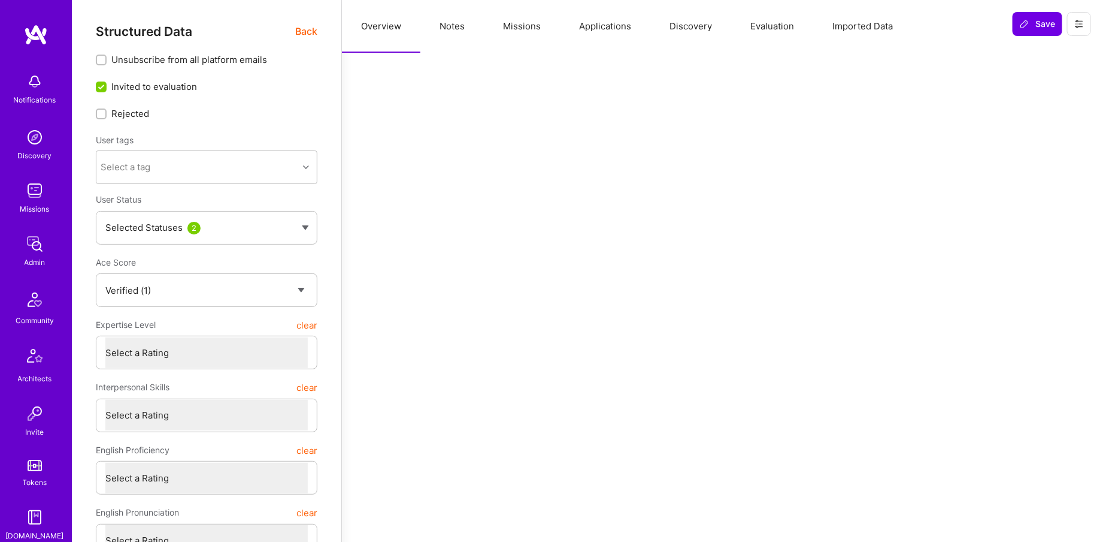
click at [512, 23] on button "Missions" at bounding box center [522, 26] width 76 height 53
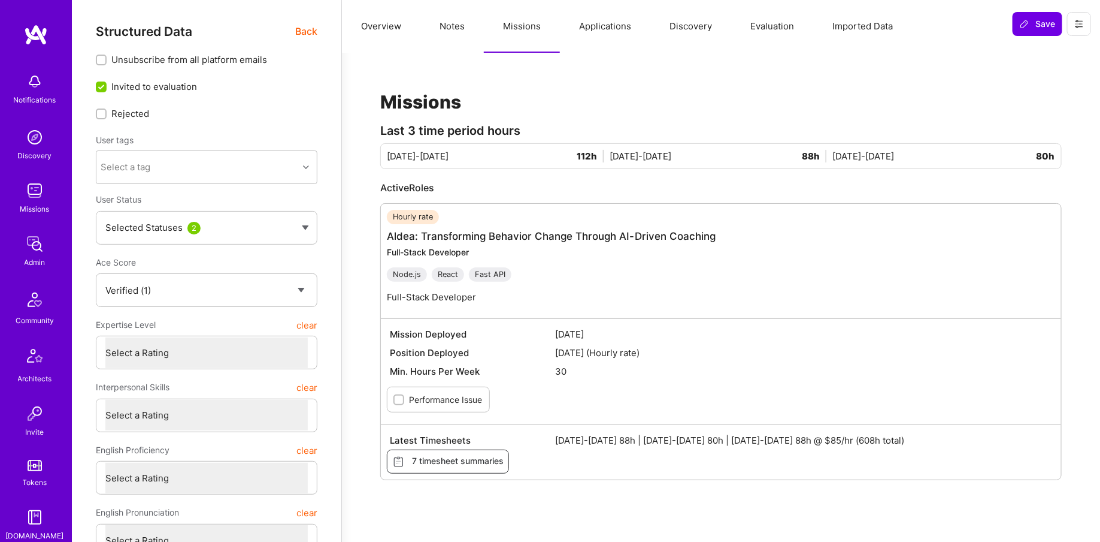
click at [315, 31] on span "Back" at bounding box center [306, 31] width 22 height 15
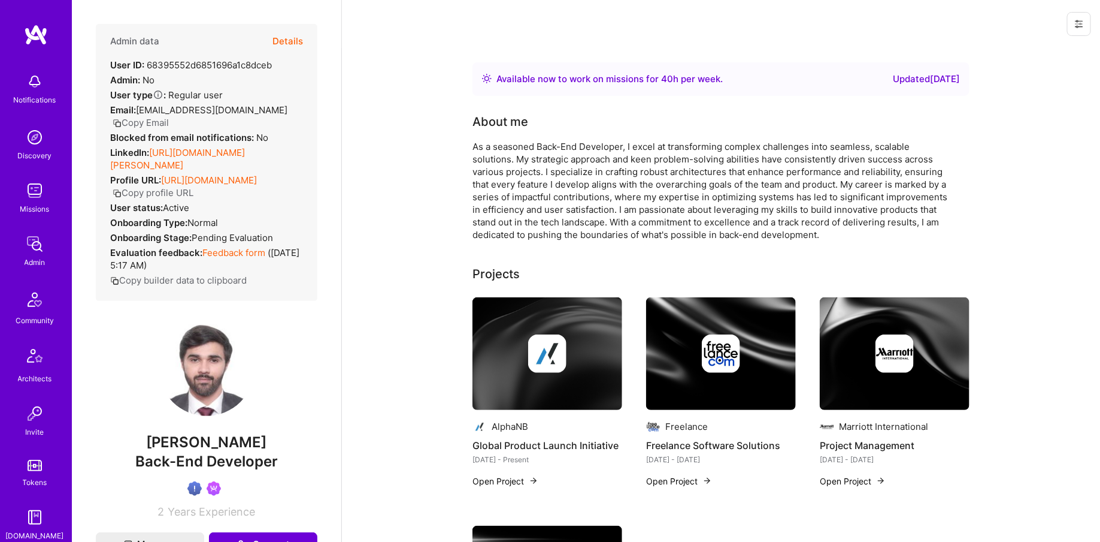
click at [169, 116] on button "Copy Email" at bounding box center [141, 122] width 56 height 13
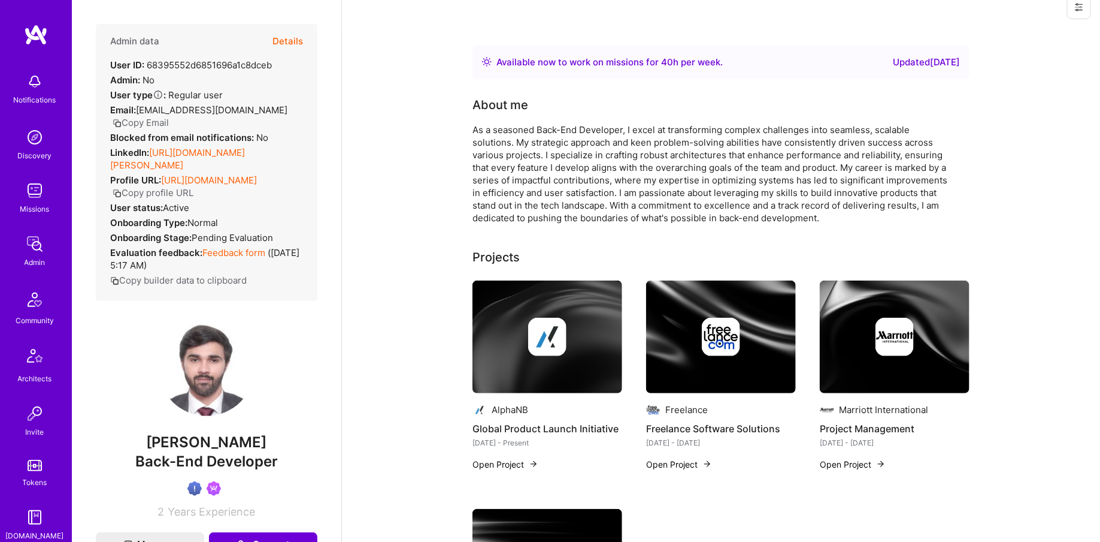
click at [223, 147] on link "[URL][DOMAIN_NAME][PERSON_NAME]" at bounding box center [177, 159] width 135 height 24
